Goal: Information Seeking & Learning: Learn about a topic

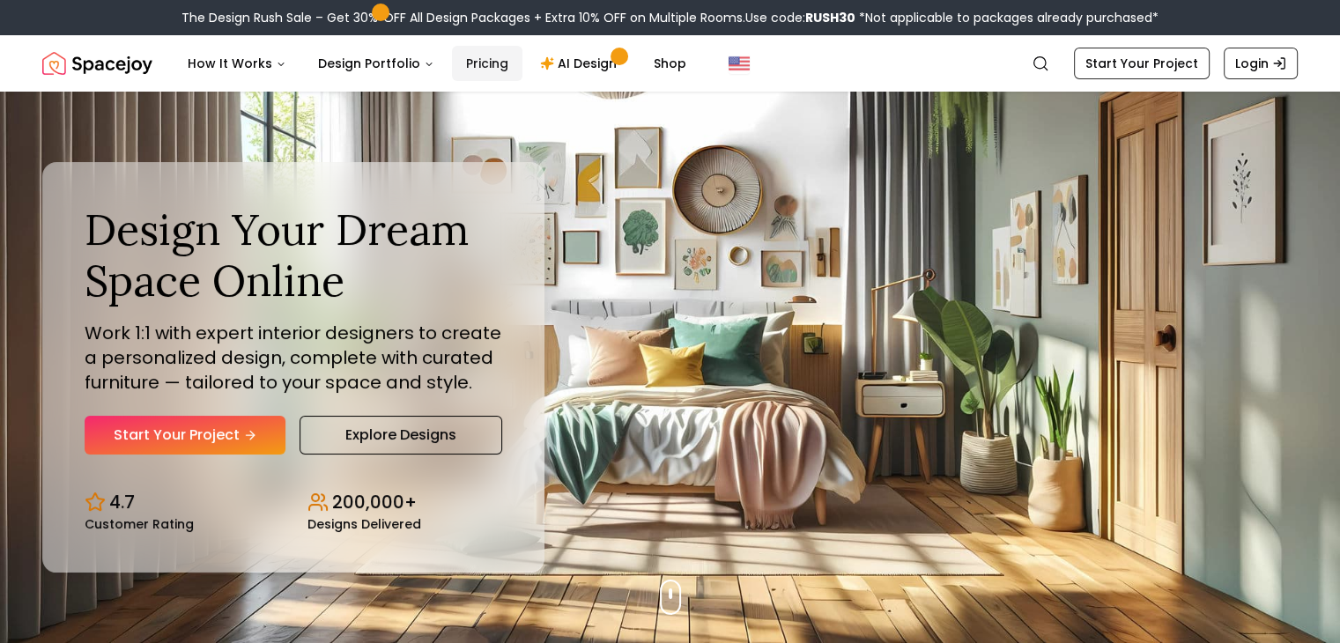
click at [484, 67] on link "Pricing" at bounding box center [487, 63] width 70 height 35
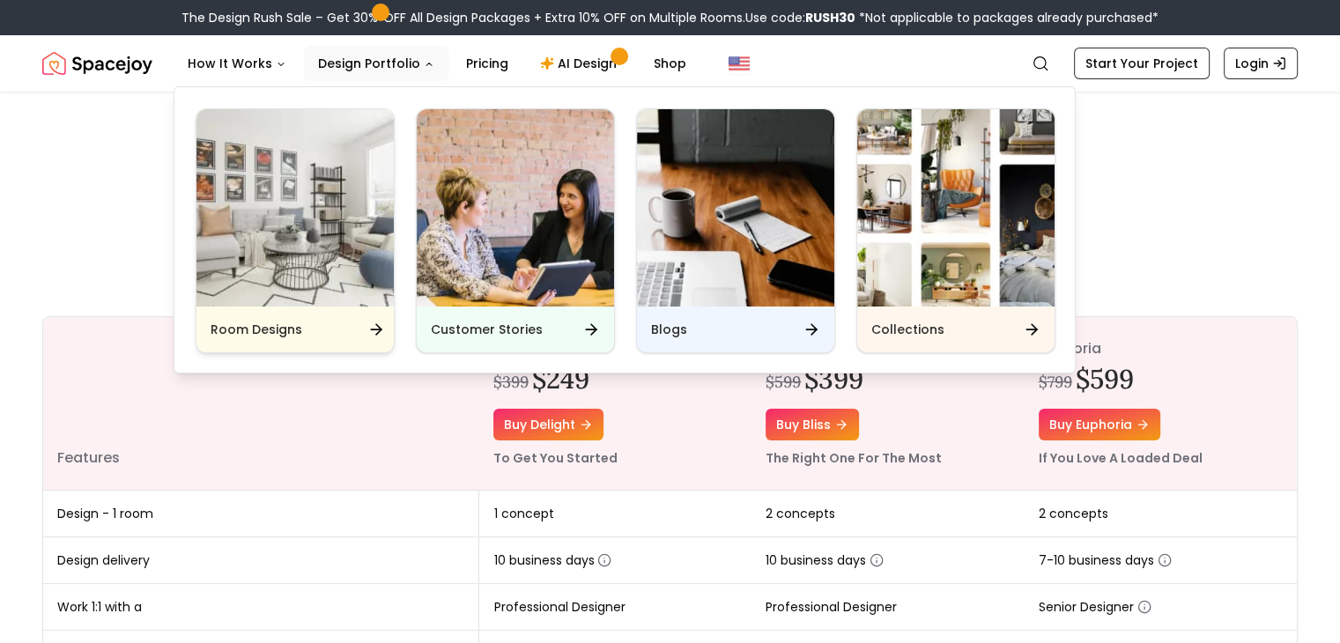
click at [347, 322] on div "Room Designs" at bounding box center [295, 330] width 197 height 46
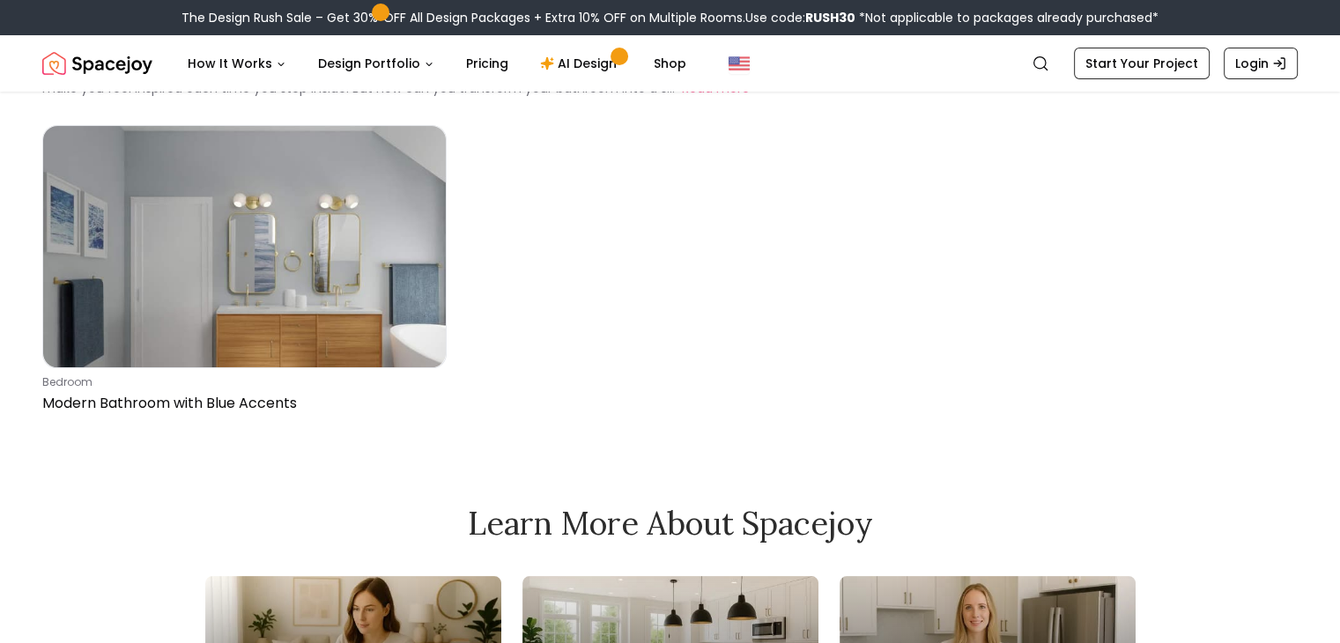
scroll to position [115, 0]
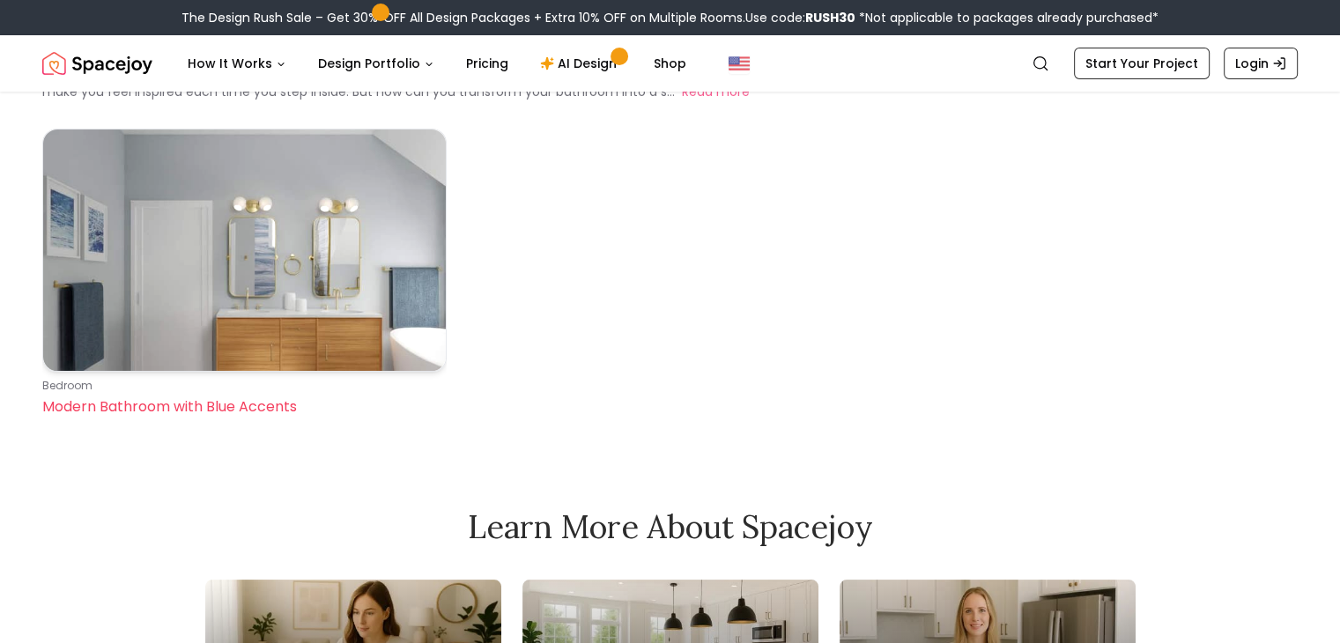
click at [296, 324] on img at bounding box center [244, 250] width 403 height 241
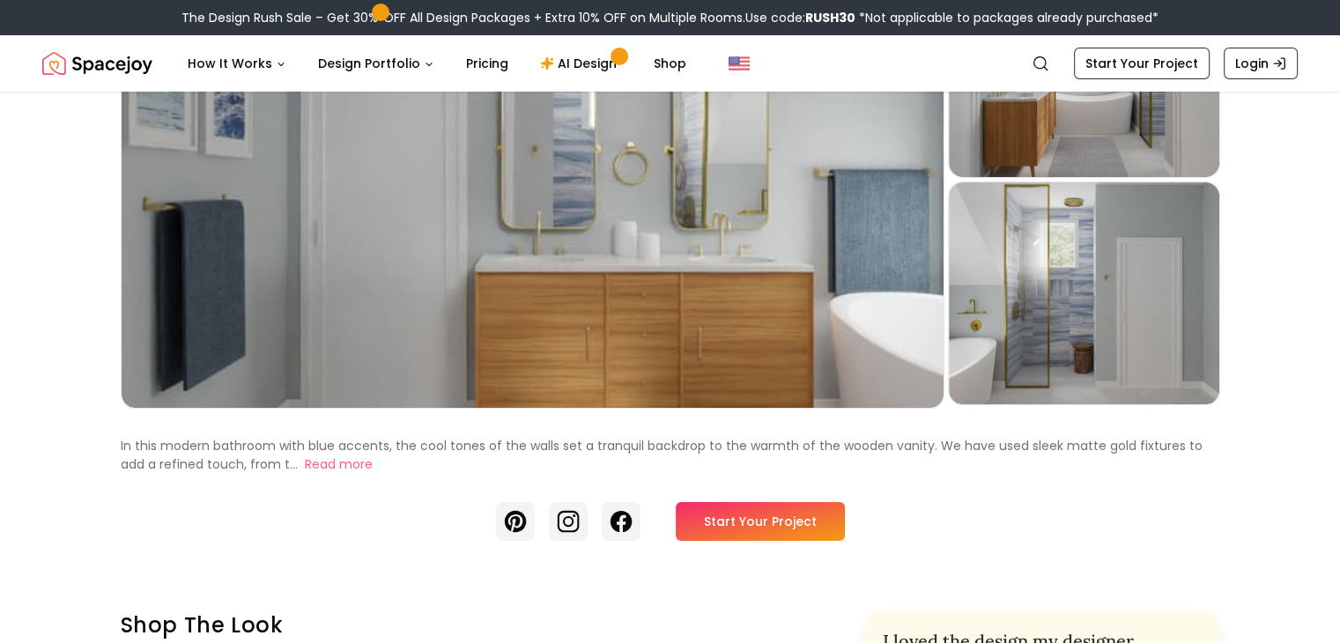
scroll to position [229, 0]
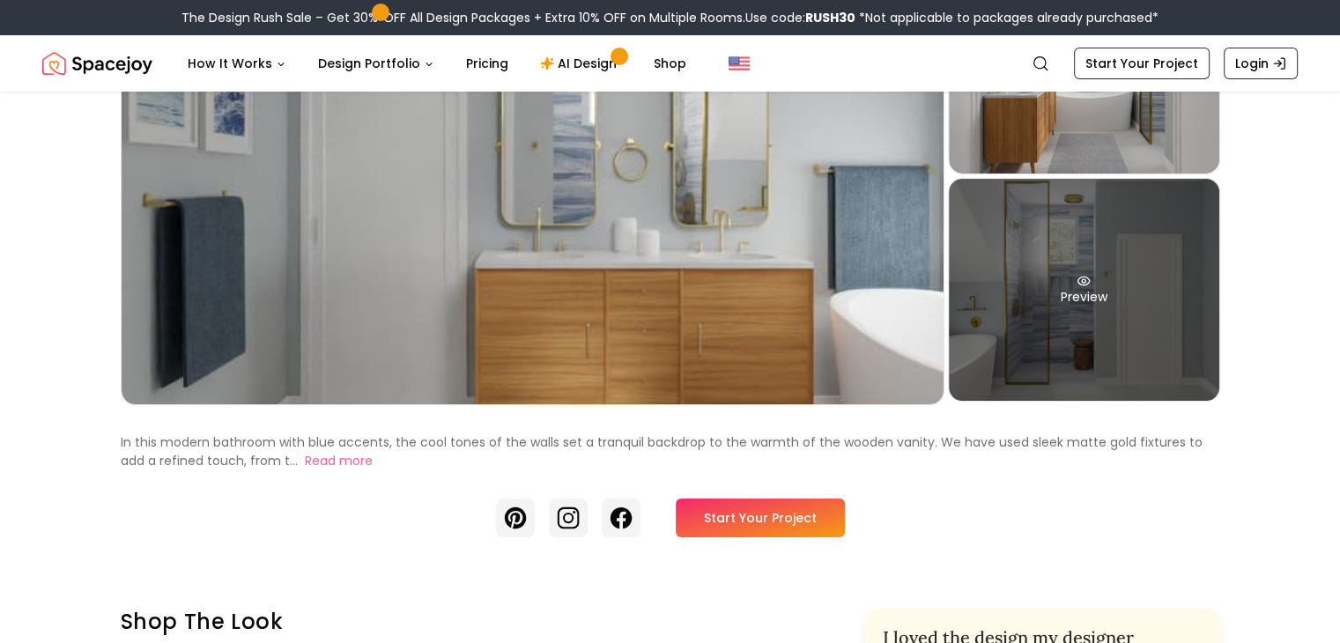
click at [1001, 392] on div "Preview" at bounding box center [1084, 290] width 271 height 222
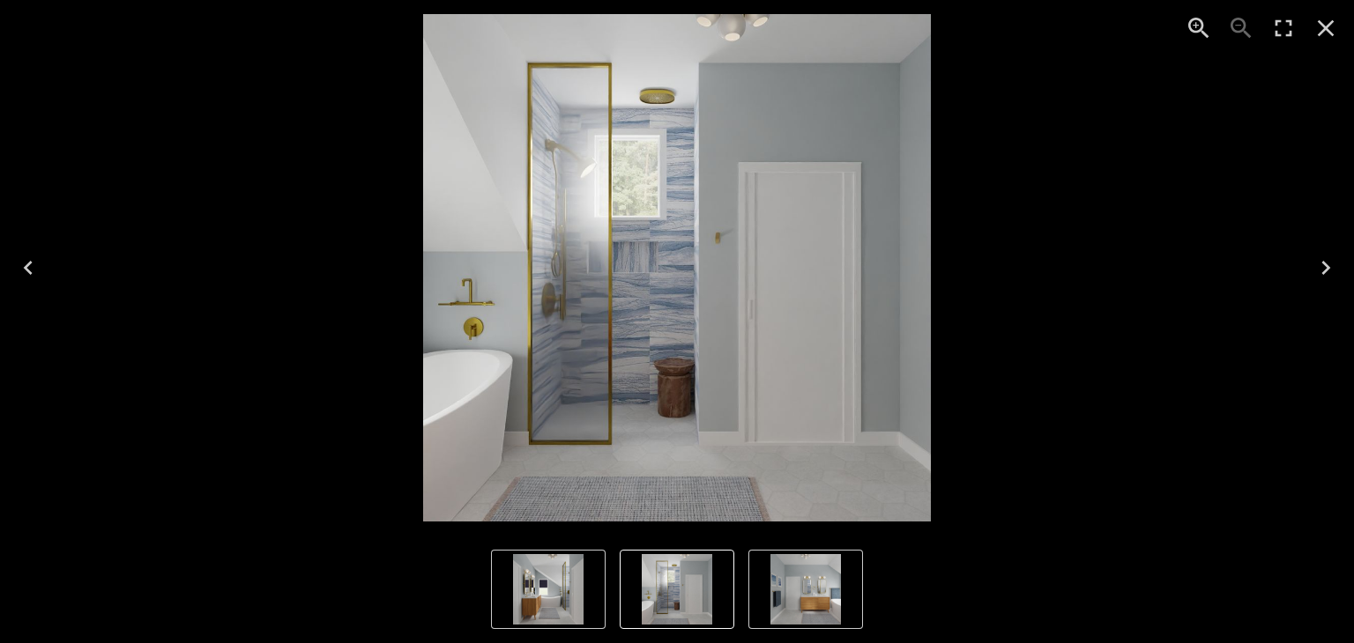
click at [1319, 277] on icon "Next" at bounding box center [1325, 268] width 28 height 28
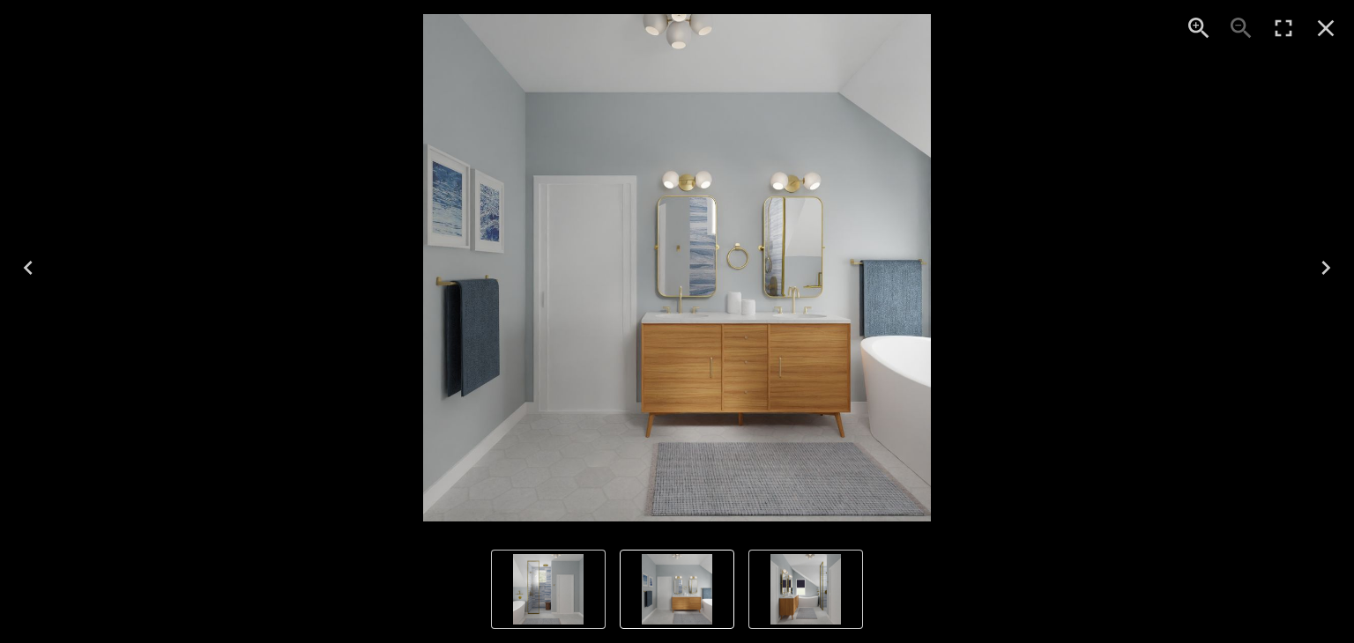
click at [1319, 277] on icon "Next" at bounding box center [1325, 268] width 28 height 28
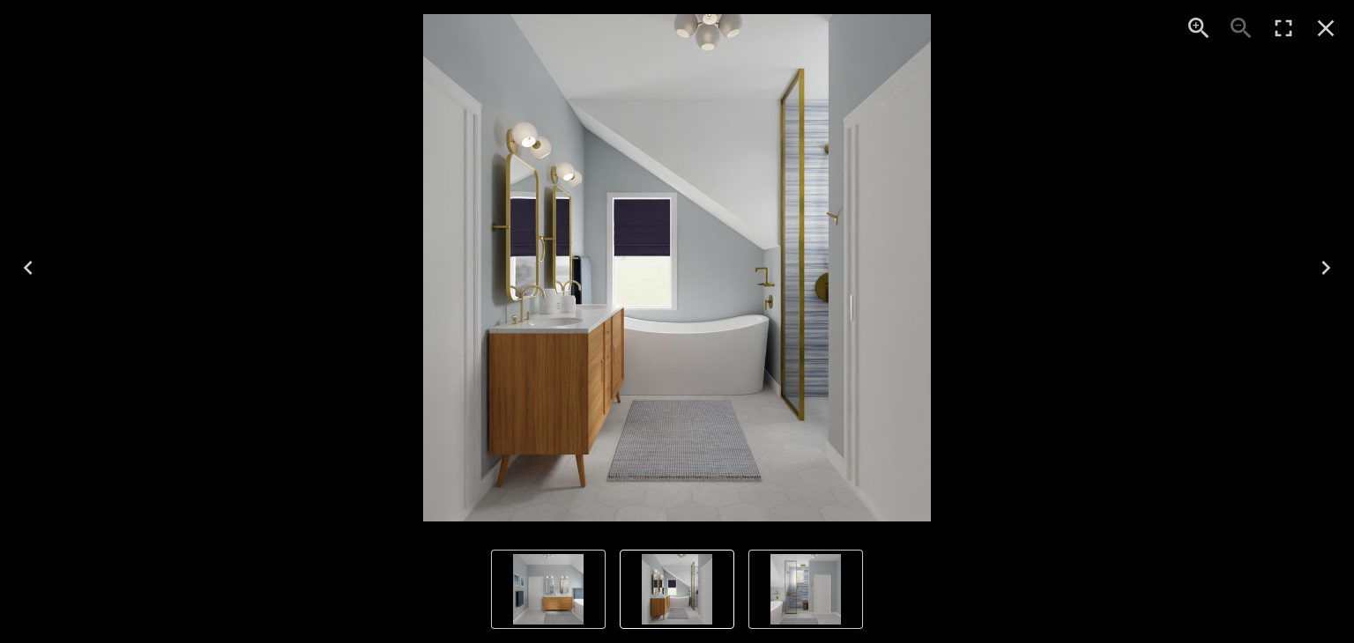
click at [1319, 277] on icon "Next" at bounding box center [1325, 268] width 28 height 28
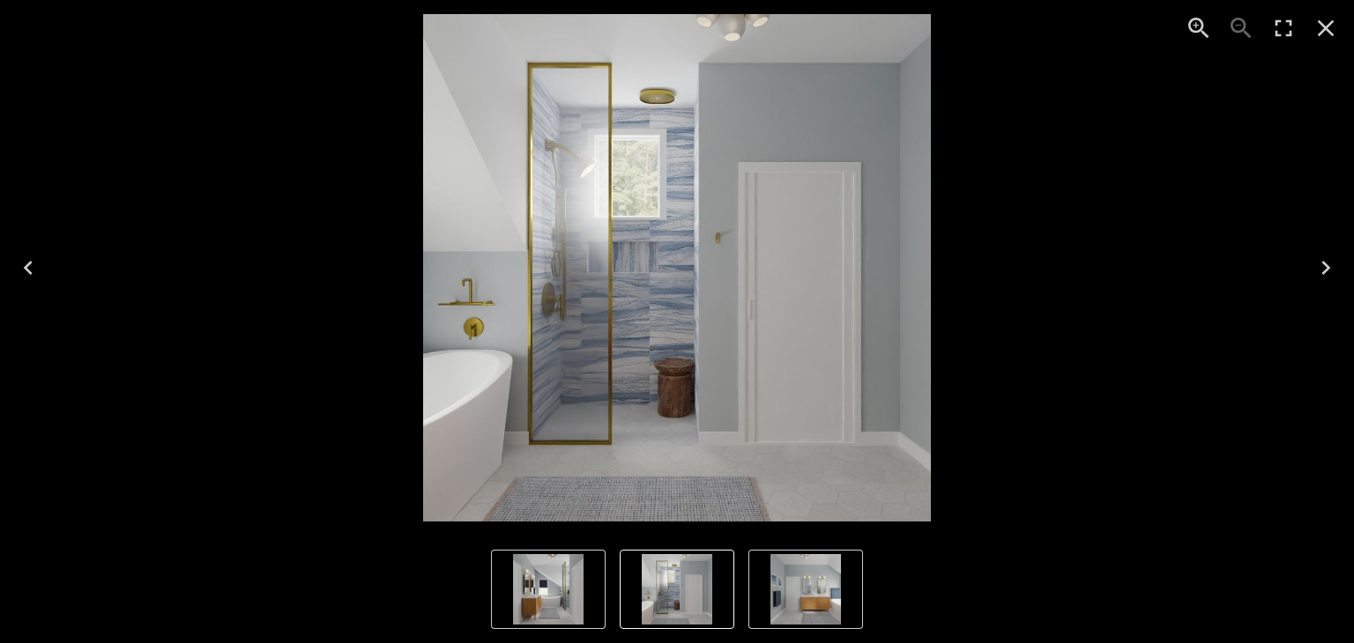
click at [1317, 26] on icon "Close" at bounding box center [1325, 28] width 28 height 28
